Goal: Transaction & Acquisition: Purchase product/service

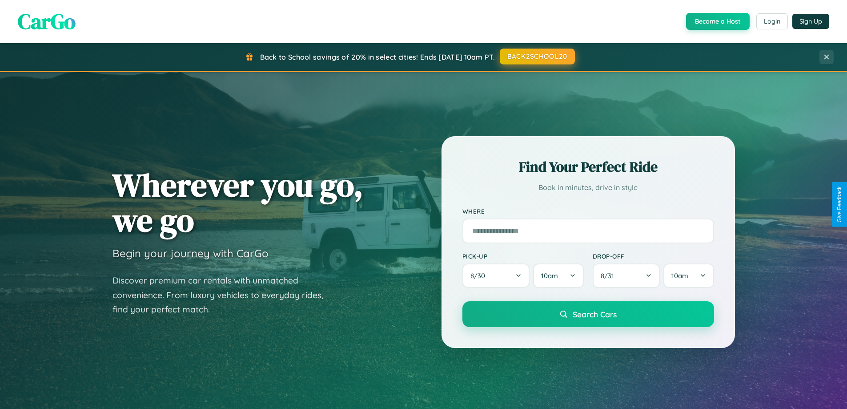
click at [537, 56] on button "BACK2SCHOOL20" at bounding box center [537, 56] width 75 height 16
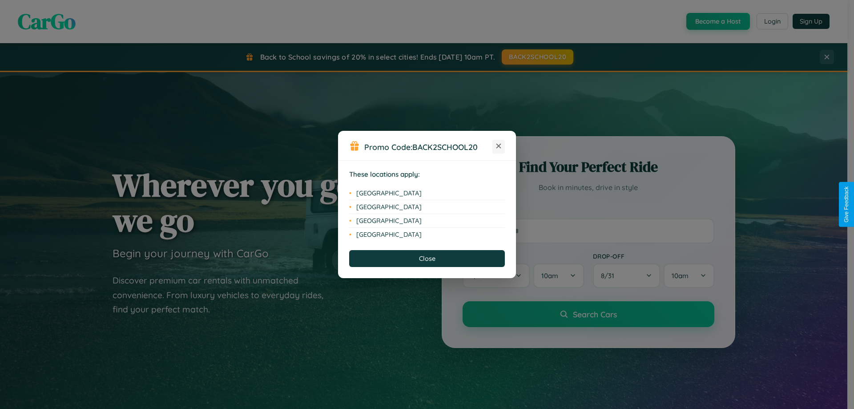
click at [498, 146] on icon at bounding box center [498, 146] width 5 height 5
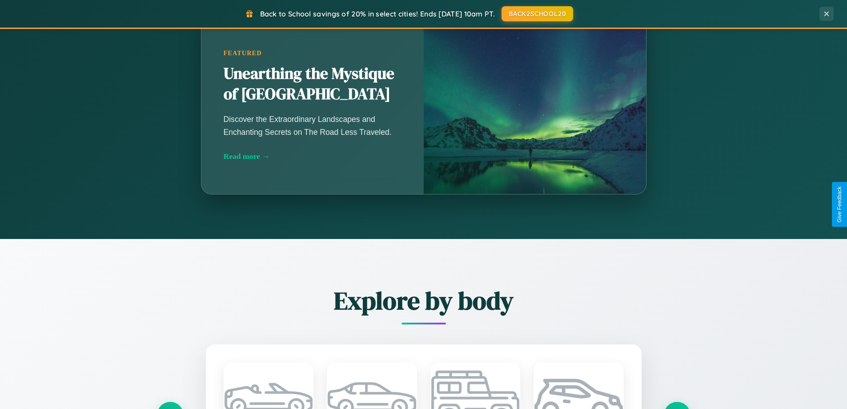
scroll to position [1429, 0]
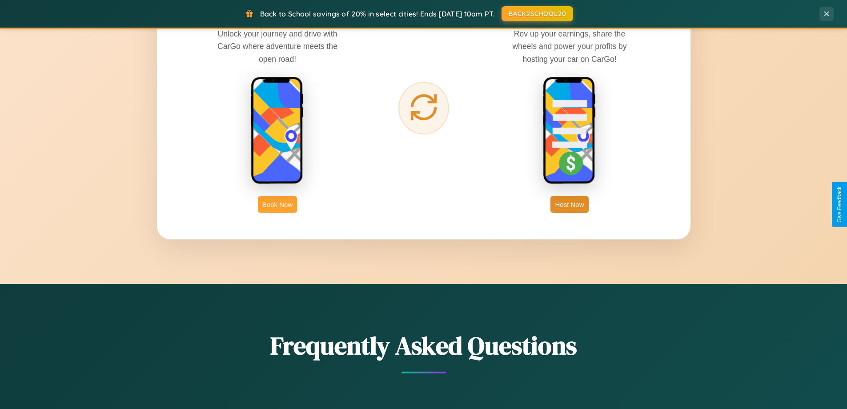
click at [277, 204] on button "Book Now" at bounding box center [277, 204] width 39 height 16
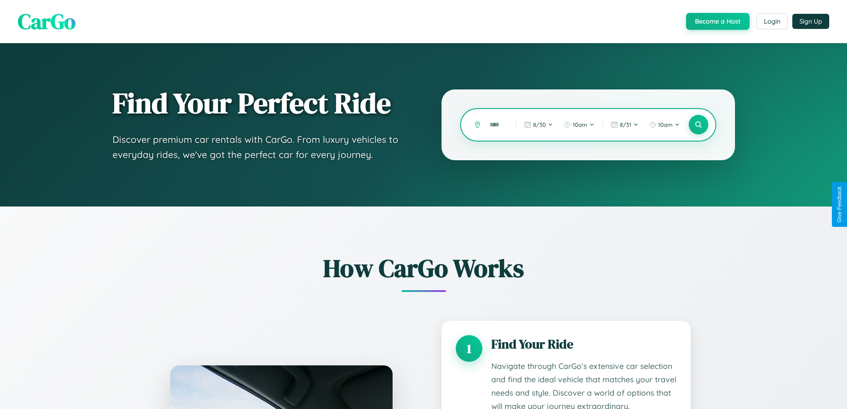
click at [496, 124] on input "text" at bounding box center [496, 125] width 22 height 16
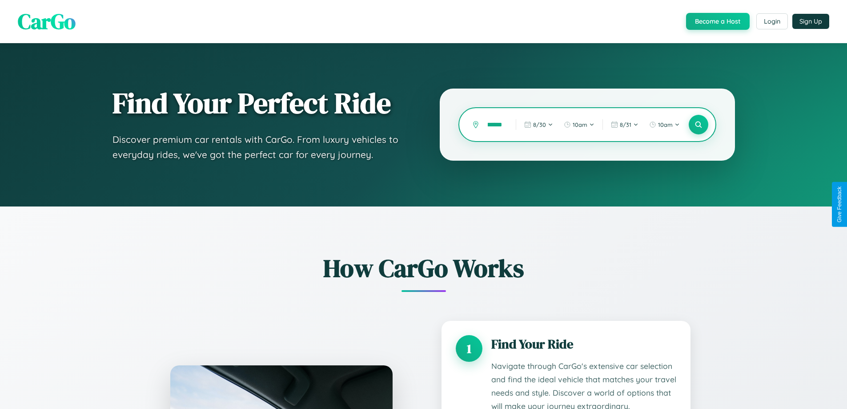
scroll to position [0, 8]
type input "******"
click at [698, 124] on icon at bounding box center [698, 124] width 8 height 8
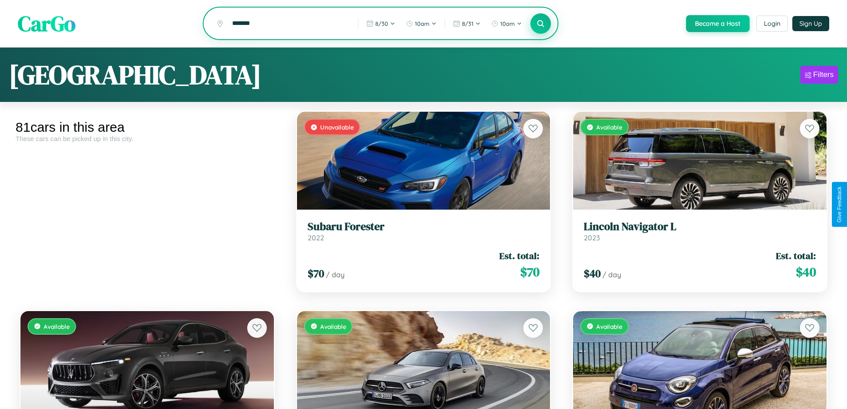
click at [540, 24] on icon at bounding box center [541, 23] width 8 height 8
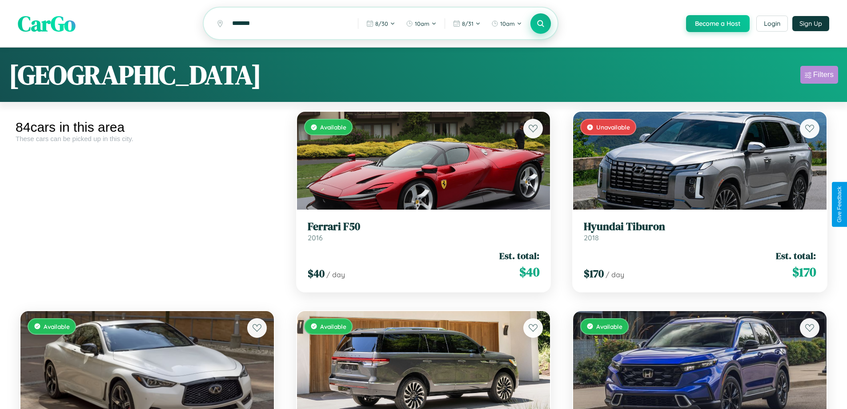
click at [819, 76] on div "Filters" at bounding box center [823, 74] width 20 height 9
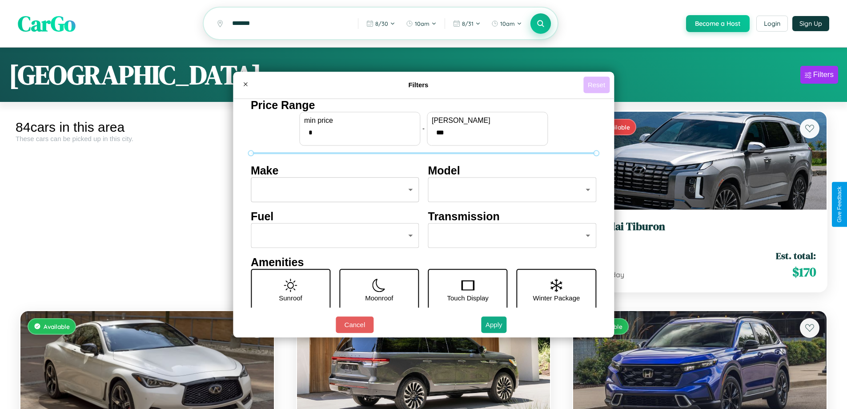
click at [598, 84] on button "Reset" at bounding box center [596, 84] width 26 height 16
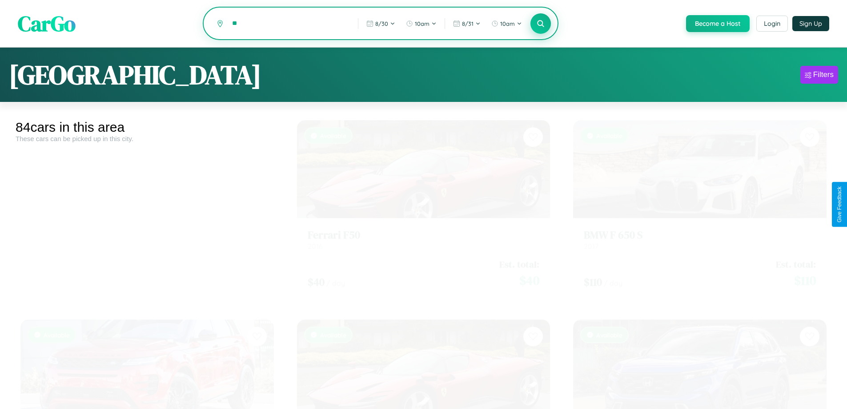
type input "*"
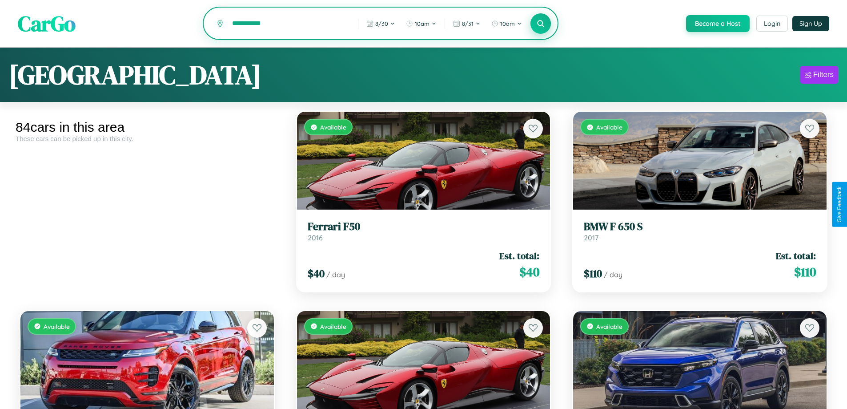
type input "**********"
click at [540, 24] on icon at bounding box center [541, 23] width 8 height 8
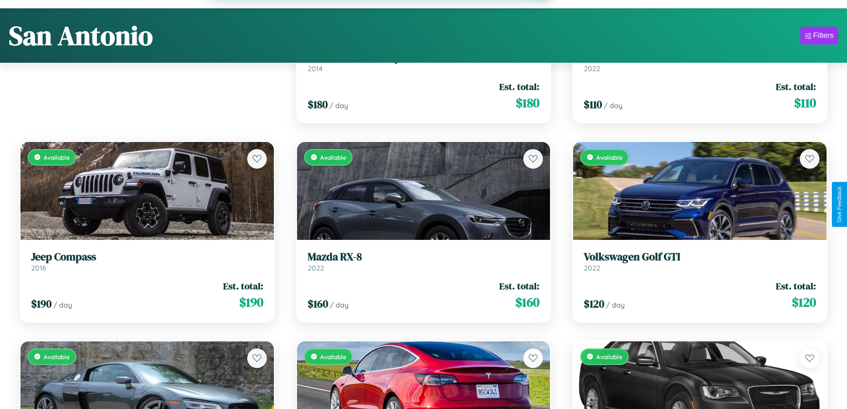
scroll to position [2315, 0]
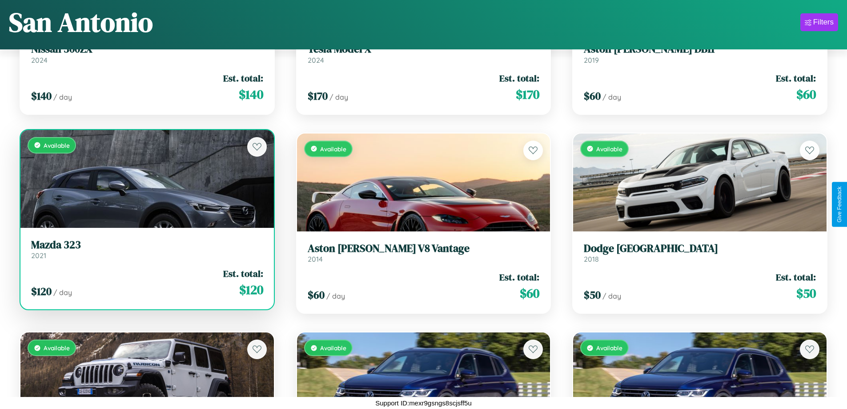
click at [146, 252] on link "Mazda 323 2021" at bounding box center [147, 249] width 232 height 22
